Goal: Information Seeking & Learning: Find specific fact

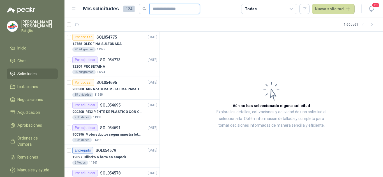
click at [164, 10] on input "text" at bounding box center [172, 9] width 39 height 10
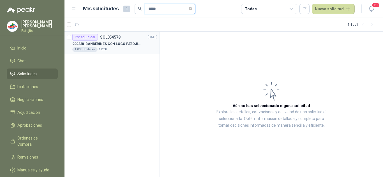
type input "*****"
click at [113, 45] on p "900238 | BANDERINES CON LOGO PATOJITO - VER DOC ADJUNTO" at bounding box center [107, 43] width 70 height 5
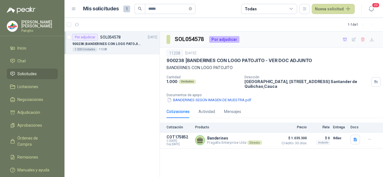
click at [120, 51] on div "1.000 Unidades 11208" at bounding box center [114, 49] width 85 height 4
drag, startPoint x: 222, startPoint y: 99, endPoint x: 292, endPoint y: 103, distance: 69.3
click at [292, 103] on div "BANDERINES SEGÚN IMAGEN DE MUESTRA.pdf" at bounding box center [273, 100] width 214 height 6
drag, startPoint x: 196, startPoint y: 8, endPoint x: 192, endPoint y: 7, distance: 4.0
click at [195, 8] on span "*****" at bounding box center [170, 9] width 50 height 10
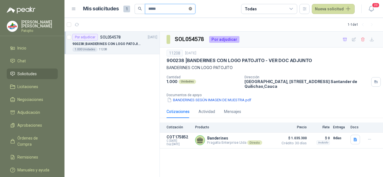
click at [192, 9] on icon "close-circle" at bounding box center [190, 8] width 3 height 3
click at [171, 8] on input "text" at bounding box center [167, 9] width 39 height 10
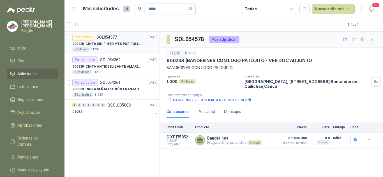
type input "*****"
click at [123, 45] on p "900238 | CINTA SIN FIN 50 MTS POR ROLLO - VER DOC ADJUNTO" at bounding box center [107, 43] width 70 height 5
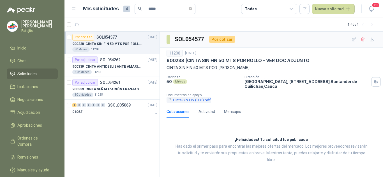
click at [202, 99] on button "Cinta SIN FIN (003).pdf" at bounding box center [188, 100] width 45 height 6
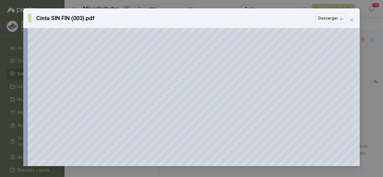
scroll to position [267, 0]
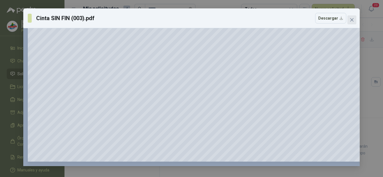
click at [350, 18] on icon "close" at bounding box center [351, 20] width 4 height 4
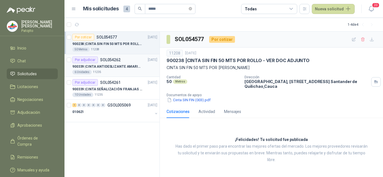
click at [115, 69] on p "900339 | CINTA ANTIDESLIZANTE AMARILLA / NEGRA" at bounding box center [107, 66] width 70 height 5
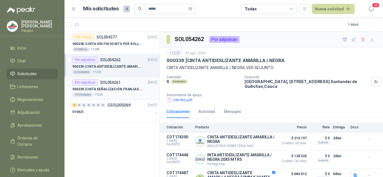
click at [116, 85] on div "Por adjudicar SOL054261" at bounding box center [96, 82] width 48 height 7
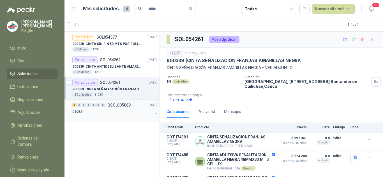
click at [127, 103] on div "1 0 0 0 0 0 0 GSOL005069 [DATE]" at bounding box center [115, 105] width 86 height 7
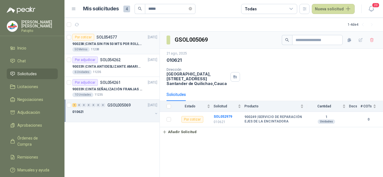
click at [129, 46] on p "900238 | CINTA SIN FIN 50 MTS POR ROLLO - VER DOC ADJUNTO" at bounding box center [107, 43] width 70 height 5
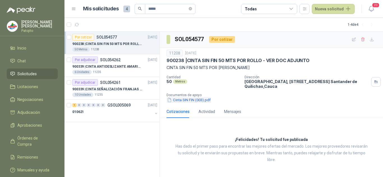
click at [186, 100] on button "Cinta SIN FIN (003).pdf" at bounding box center [188, 100] width 45 height 6
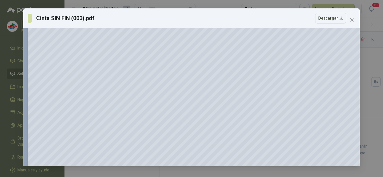
scroll to position [211, 0]
click at [353, 16] on button "Close" at bounding box center [351, 19] width 9 height 9
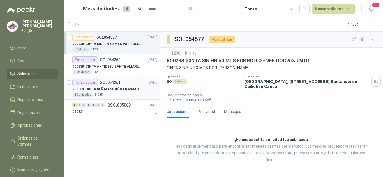
click at [110, 85] on p "SOL054261" at bounding box center [110, 83] width 20 height 4
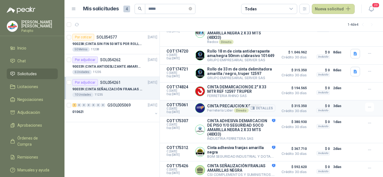
scroll to position [168, 0]
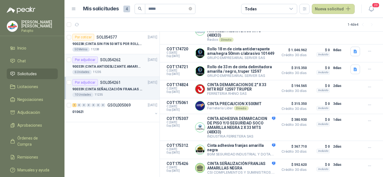
click at [128, 71] on div "6 Unidades 11235" at bounding box center [114, 72] width 85 height 4
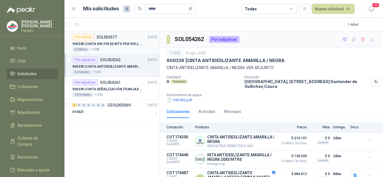
click at [137, 49] on div "50 Metros 11208" at bounding box center [114, 49] width 85 height 4
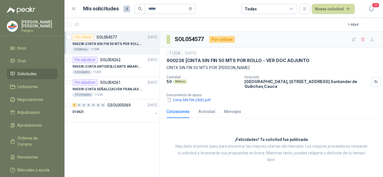
click at [29, 75] on span "Solicitudes" at bounding box center [26, 74] width 19 height 6
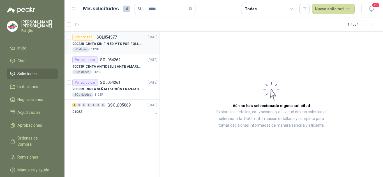
click at [104, 44] on p "900238 | CINTA SIN FIN 50 MTS POR ROLLO - VER DOC ADJUNTO" at bounding box center [107, 43] width 70 height 5
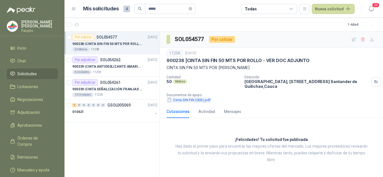
click at [192, 100] on button "Cinta SIN FIN (003).pdf" at bounding box center [188, 100] width 45 height 6
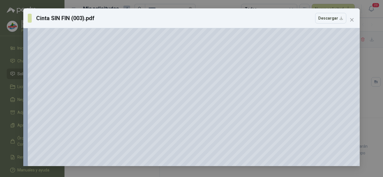
scroll to position [224, 0]
